Goal: Transaction & Acquisition: Obtain resource

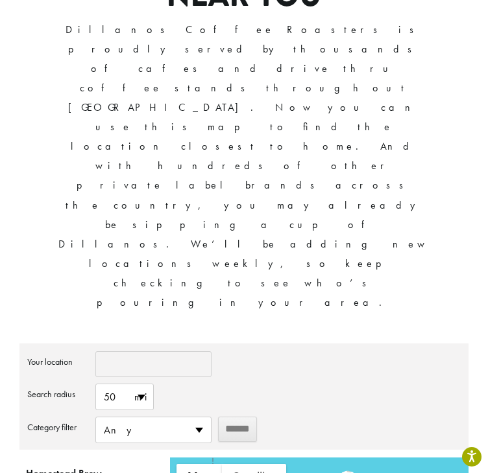
scroll to position [259, 0]
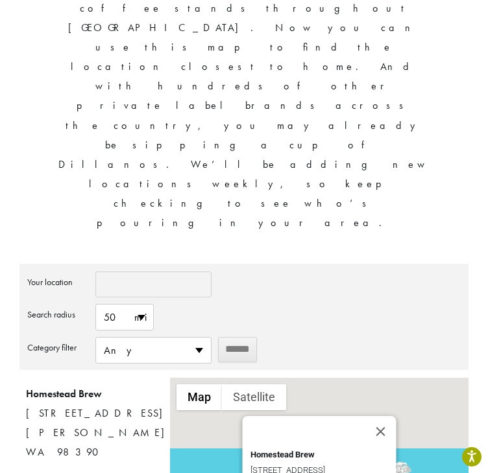
click at [10, 255] on div "**********" at bounding box center [244, 222] width 488 height 914
click at [8, 161] on div "**********" at bounding box center [244, 222] width 488 height 914
click at [199, 338] on span "Any" at bounding box center [153, 350] width 115 height 25
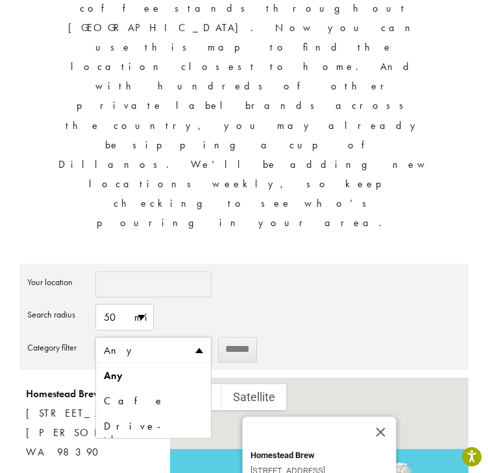
click at [199, 338] on span "Any" at bounding box center [153, 350] width 115 height 25
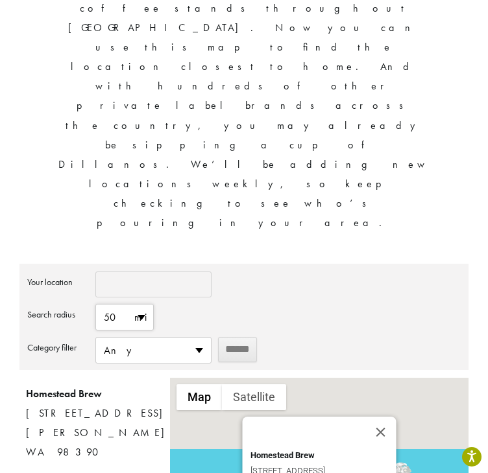
click at [142, 305] on span "50 mi" at bounding box center [124, 317] width 57 height 25
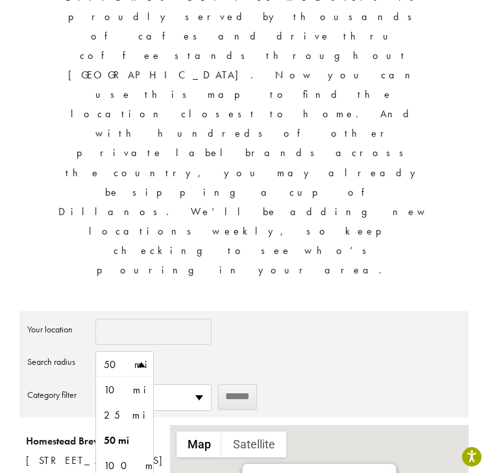
scroll to position [0, 0]
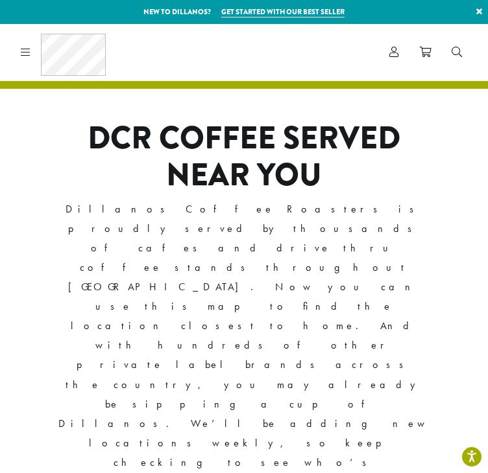
click at [49, 248] on div "DCR COFFEE SERVED NEAR YOU Dillanos Coffee Roasters is proudly served by thousa…" at bounding box center [243, 311] width 449 height 383
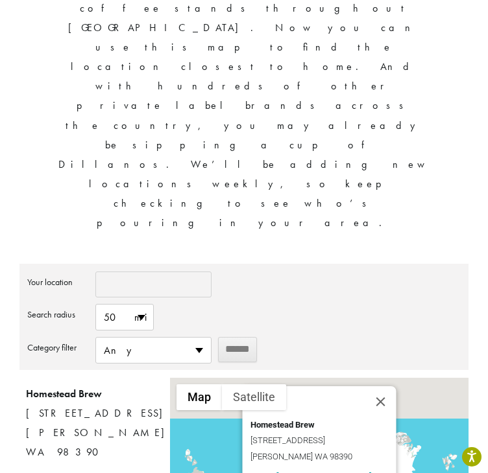
scroll to position [65, 0]
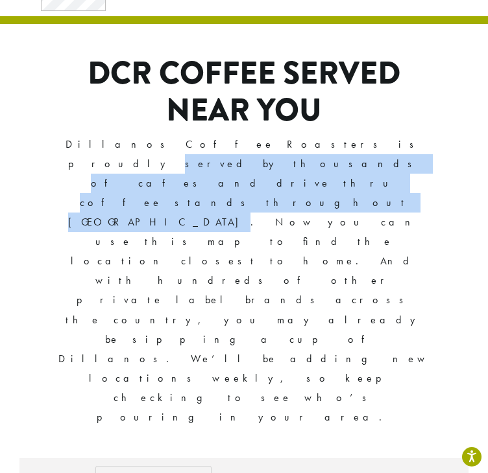
drag, startPoint x: 200, startPoint y: 146, endPoint x: 281, endPoint y: 165, distance: 83.3
click at [174, 159] on p "Dillanos Coffee Roasters is proudly served by thousands of cafes and drive thru…" at bounding box center [244, 281] width 374 height 292
copy p "served by thousands of cafes and drive thru coffee stands throughout the United…"
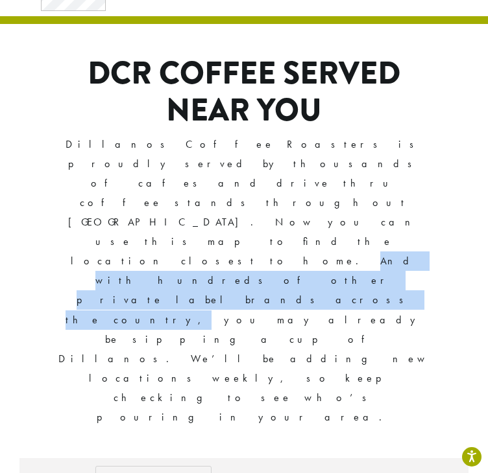
drag, startPoint x: 66, startPoint y: 183, endPoint x: 335, endPoint y: 186, distance: 268.4
click at [335, 186] on p "Dillanos Coffee Roasters is proudly served by thousands of cafes and drive thru…" at bounding box center [244, 281] width 374 height 292
copy p "And with hundreds of other private label brands across the country,"
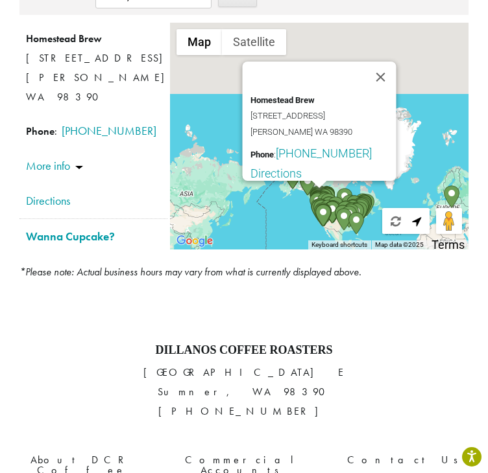
scroll to position [615, 0]
click at [220, 451] on link "Commercial Accounts" at bounding box center [243, 465] width 143 height 28
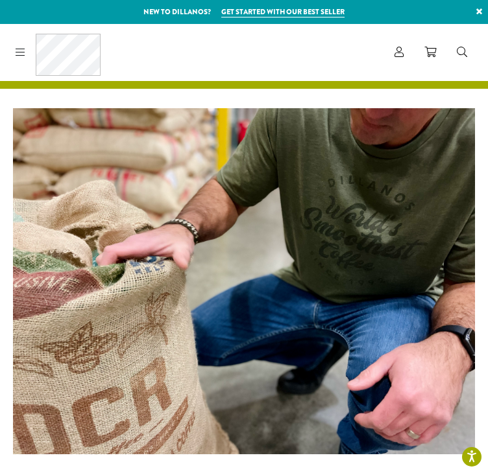
click at [14, 53] on link at bounding box center [17, 52] width 15 height 14
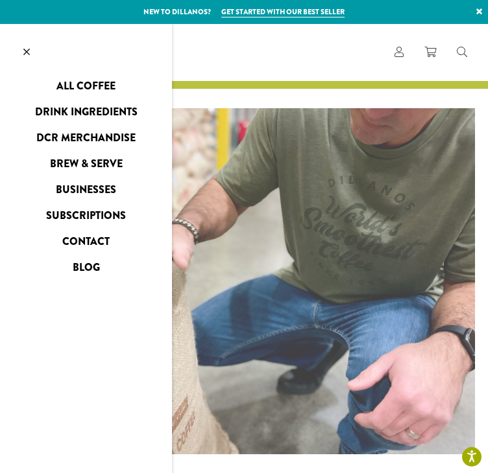
click at [98, 82] on link "All Coffee" at bounding box center [86, 86] width 172 height 21
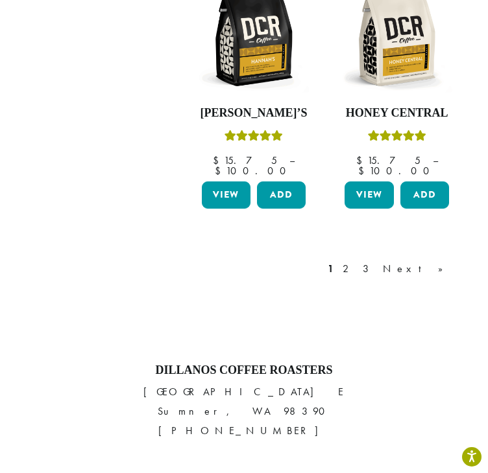
scroll to position [1441, 0]
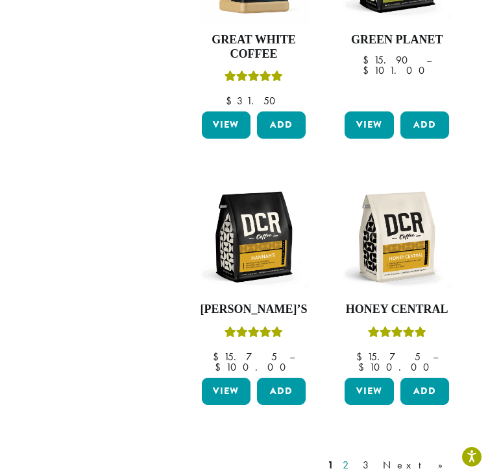
click at [356, 458] on link "2" at bounding box center [348, 466] width 16 height 16
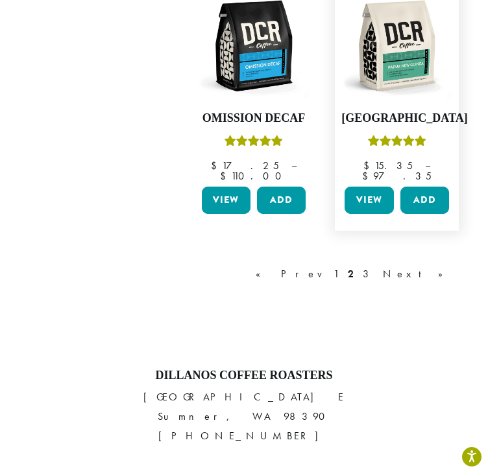
scroll to position [1505, 0]
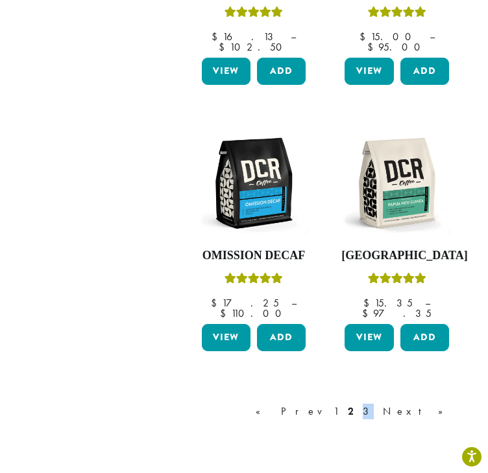
click at [376, 404] on link "3" at bounding box center [368, 412] width 16 height 16
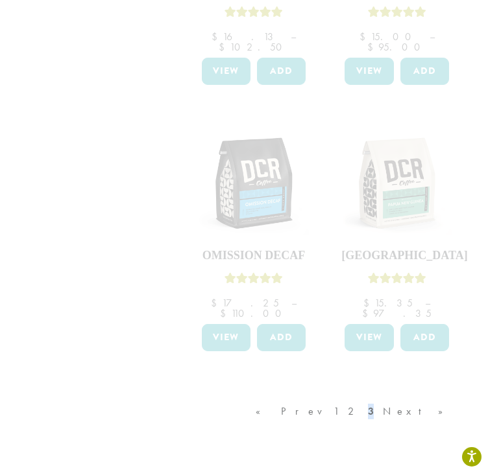
click at [413, 394] on div "« Prev 1 2 3 Next »" at bounding box center [356, 424] width 206 height 61
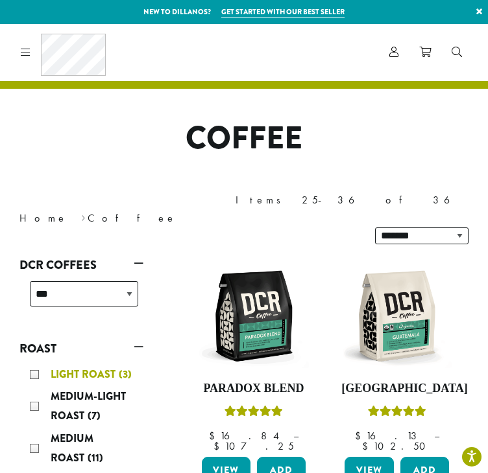
scroll to position [259, 0]
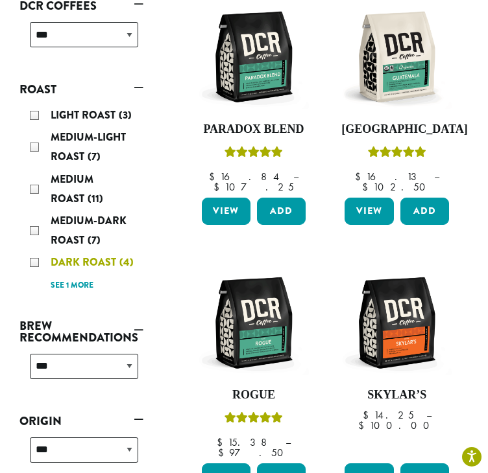
click at [100, 255] on span "Dark Roast" at bounding box center [85, 262] width 69 height 15
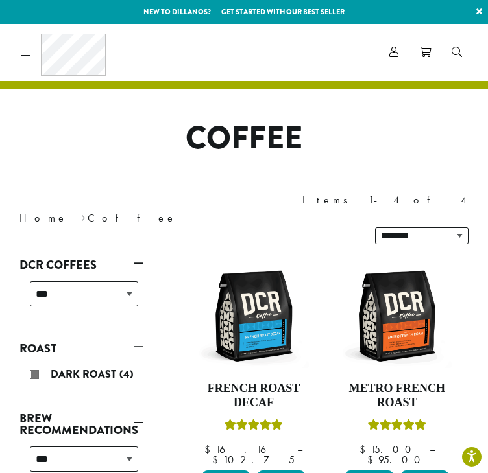
click at [28, 51] on icon at bounding box center [26, 52] width 10 height 10
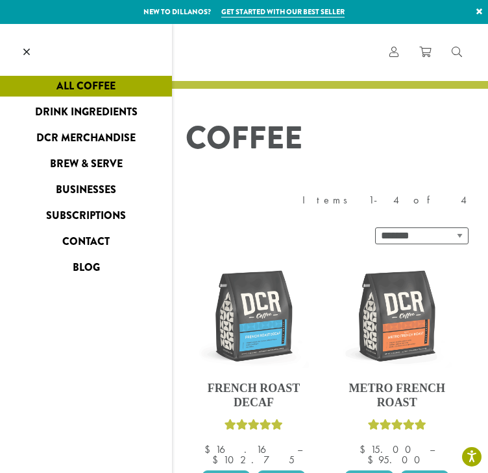
click at [96, 193] on link "Businesses" at bounding box center [86, 190] width 172 height 21
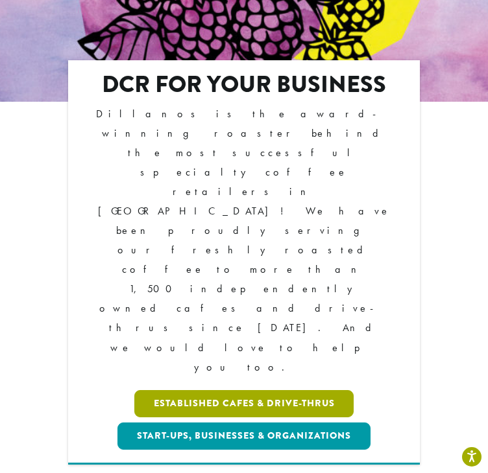
scroll to position [195, 0]
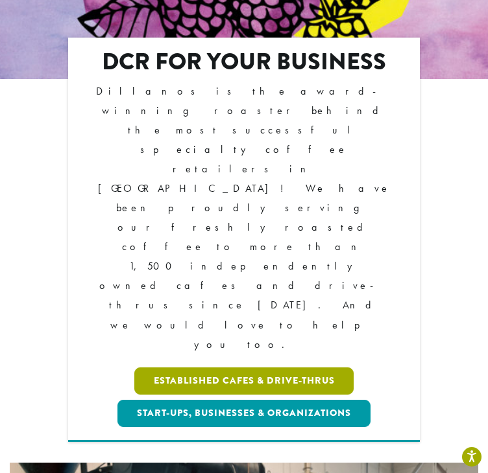
click at [239, 368] on link "Established Cafes & Drive-Thrus" at bounding box center [244, 381] width 220 height 27
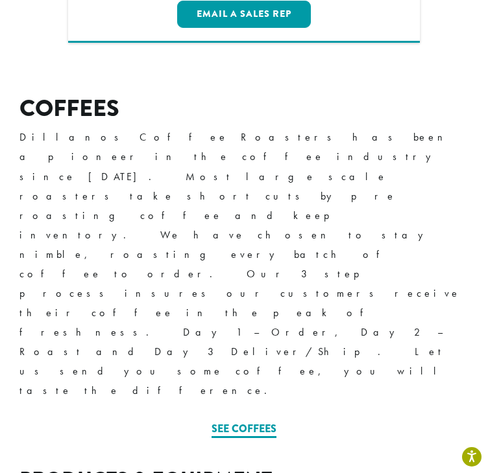
scroll to position [389, 0]
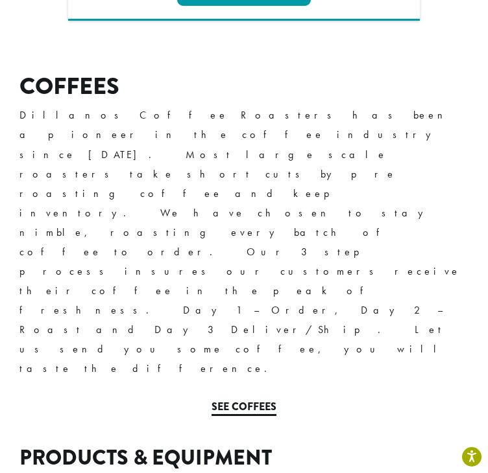
click at [244, 399] on link "See Coffees" at bounding box center [243, 407] width 65 height 17
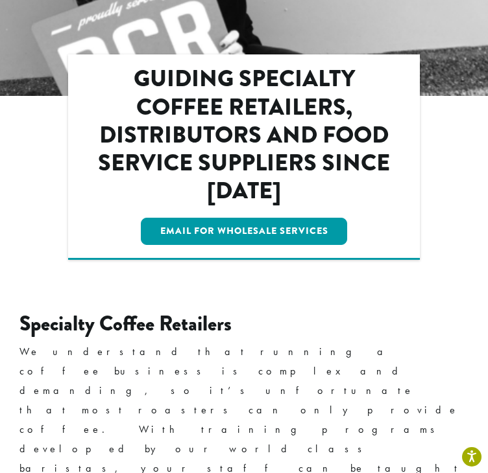
scroll to position [1556, 0]
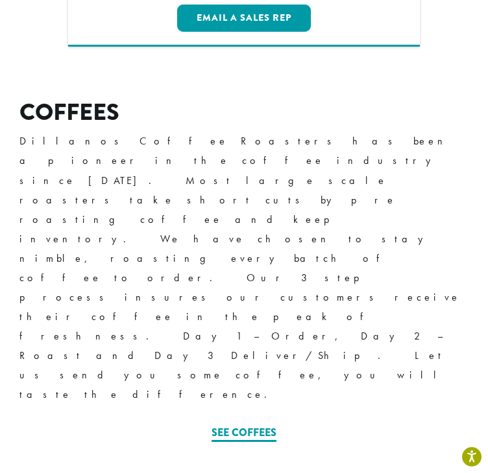
scroll to position [0, 0]
